Goal: Use online tool/utility

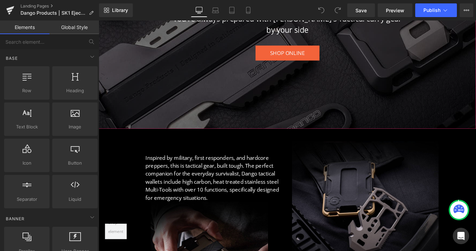
scroll to position [204, 0]
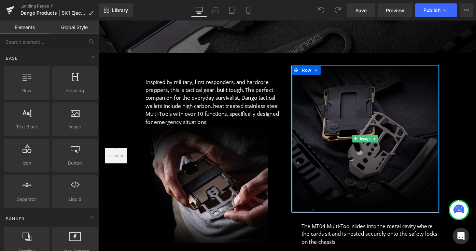
click at [390, 118] on img at bounding box center [391, 150] width 161 height 161
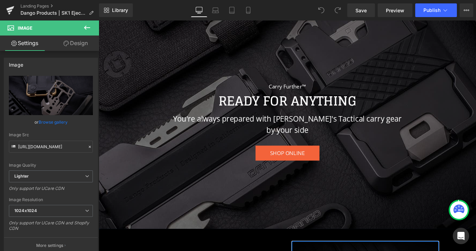
scroll to position [0, 0]
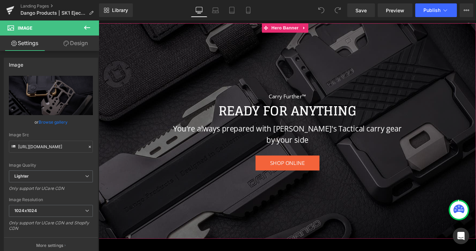
click at [202, 57] on div at bounding box center [305, 142] width 413 height 236
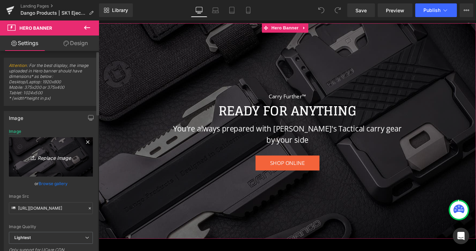
click at [50, 158] on icon "Replace Image" at bounding box center [51, 157] width 55 height 9
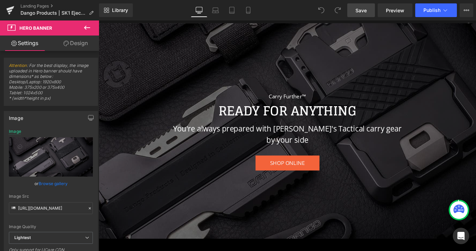
click at [364, 12] on span "Save" at bounding box center [361, 10] width 11 height 7
